Goal: Find specific page/section: Find specific page/section

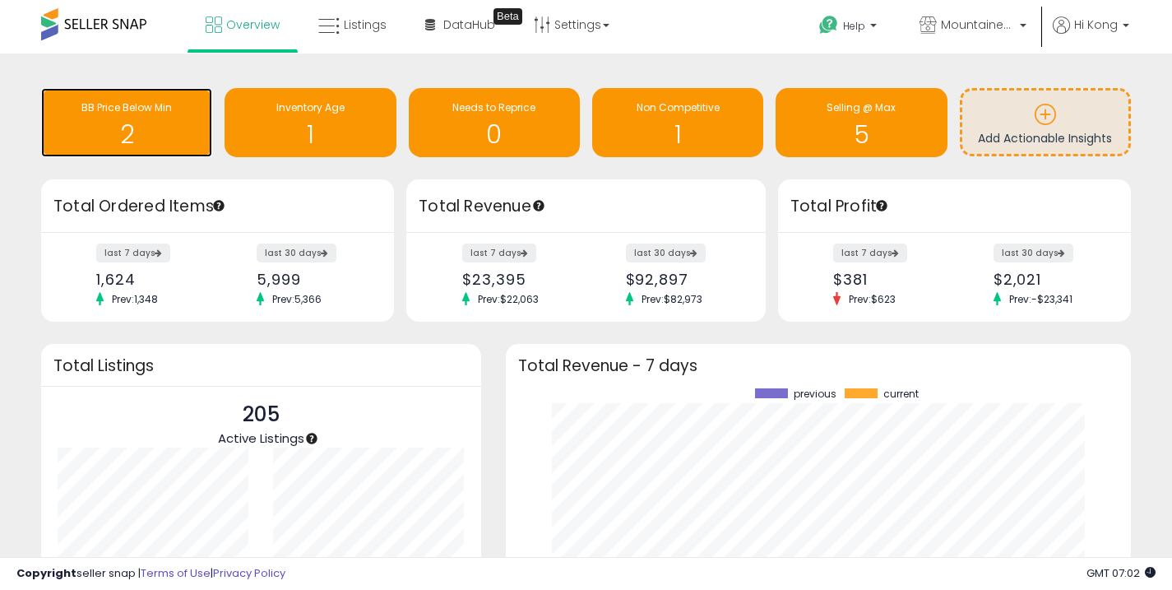
click at [141, 113] on span "BB Price Below Min" at bounding box center [126, 107] width 90 height 14
